Goal: Navigation & Orientation: Find specific page/section

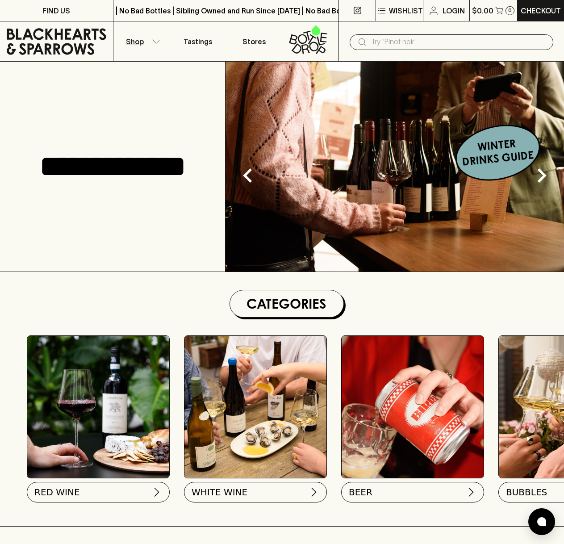
click at [159, 44] on button "Shop" at bounding box center [141, 41] width 56 height 40
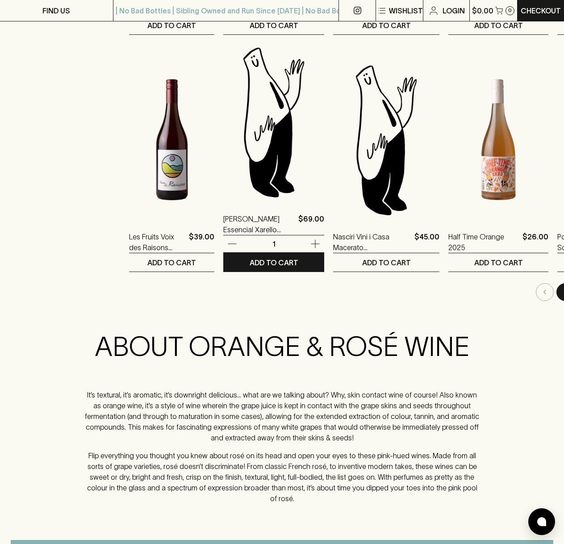
scroll to position [834, 0]
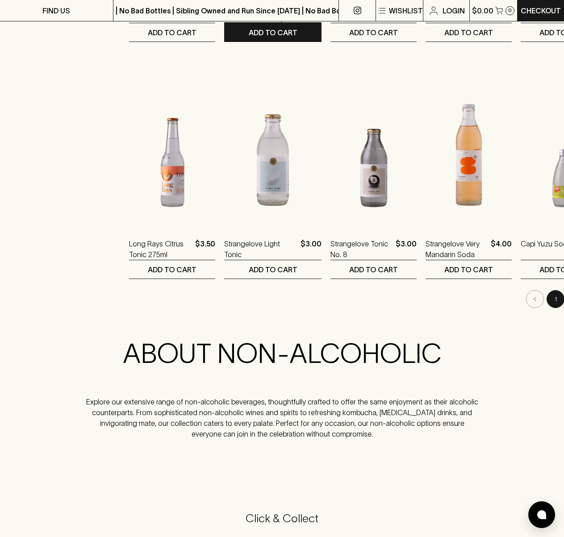
scroll to position [834, 0]
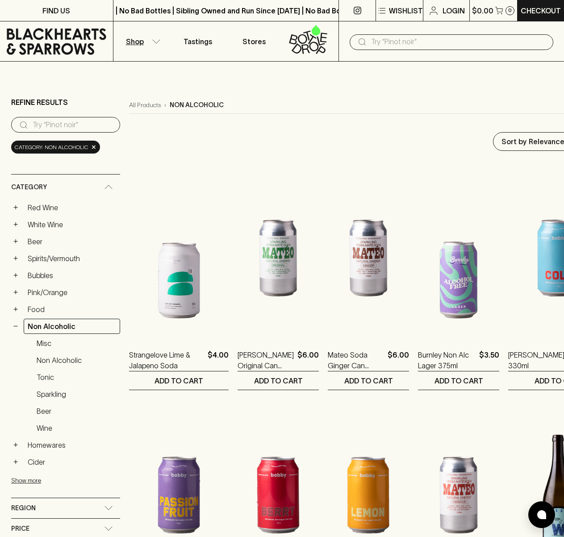
click at [155, 41] on icon "button" at bounding box center [156, 41] width 9 height 4
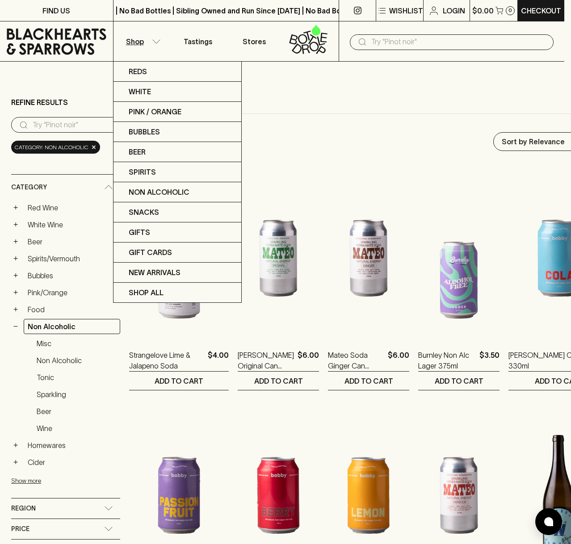
click at [157, 38] on div at bounding box center [285, 272] width 571 height 544
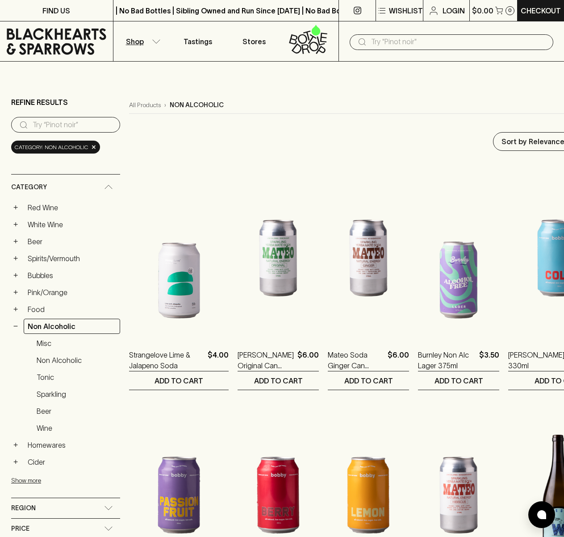
click at [304, 74] on main "Refine Results ​ Category: non alcoholic × Category + Red Wine + White Wine + B…" at bounding box center [282, 547] width 564 height 971
click at [155, 41] on icon "button" at bounding box center [156, 41] width 9 height 4
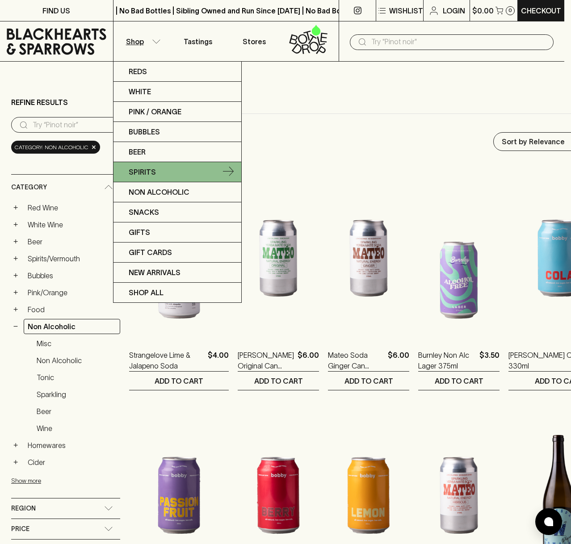
click at [174, 169] on link "Spirits" at bounding box center [177, 172] width 128 height 20
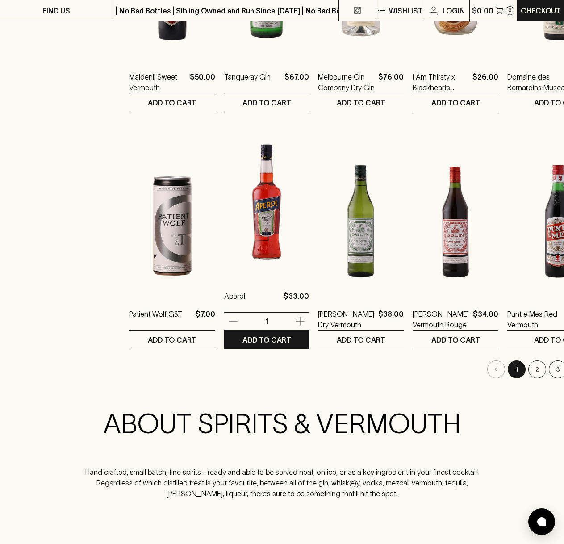
scroll to position [774, 0]
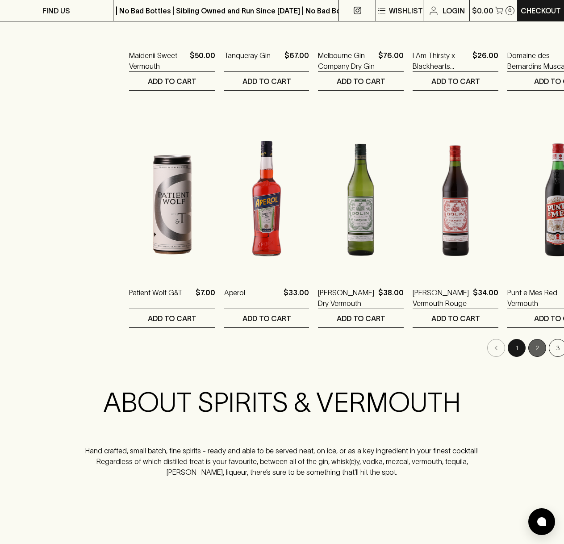
click at [529, 347] on button "2" at bounding box center [538, 348] width 18 height 18
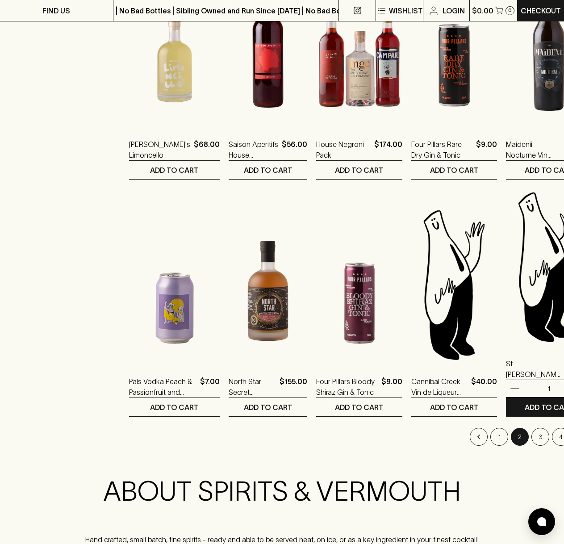
scroll to position [715, 0]
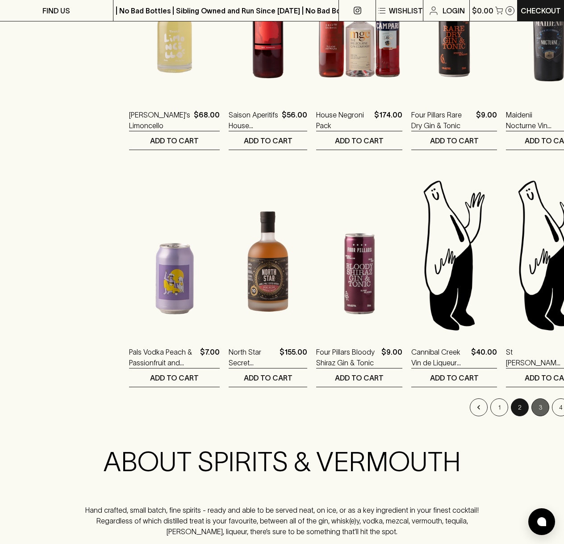
click at [532, 408] on button "3" at bounding box center [541, 408] width 18 height 18
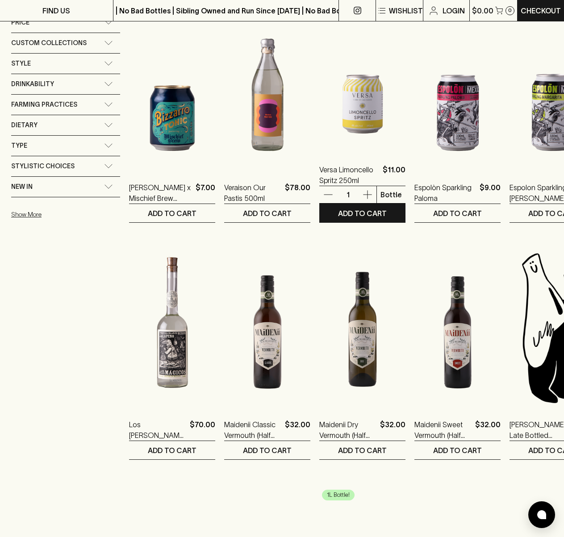
scroll to position [417, 0]
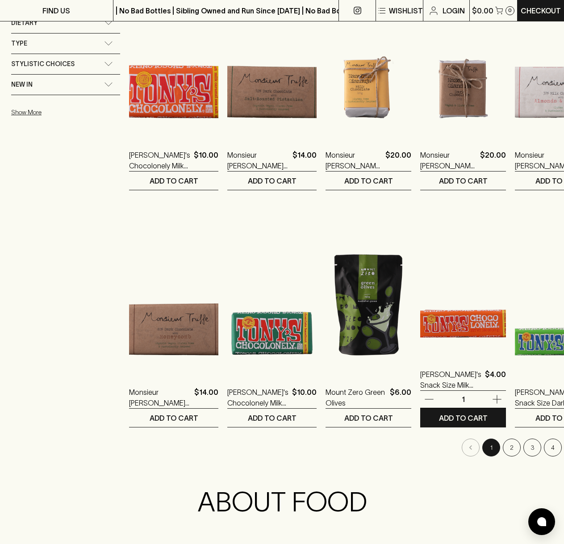
scroll to position [685, 0]
